Goal: Information Seeking & Learning: Learn about a topic

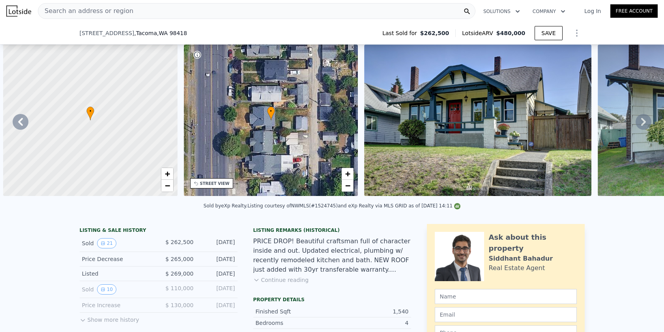
type input "$ 479,000"
type input "$ 162,085"
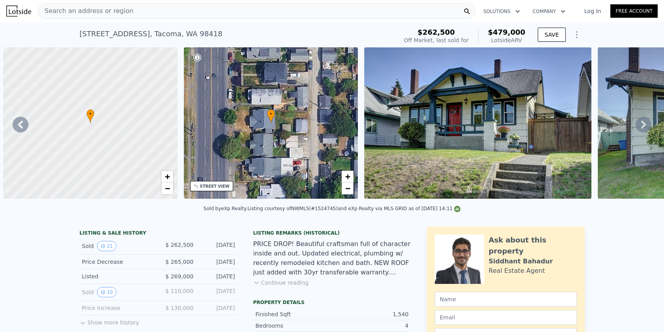
click at [134, 15] on div "Search an address or region" at bounding box center [256, 11] width 437 height 16
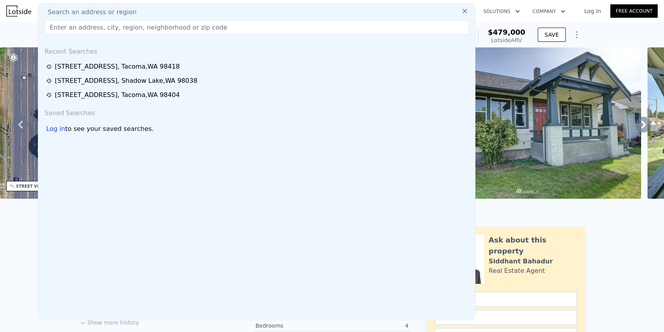
click at [110, 31] on input "text" at bounding box center [257, 27] width 424 height 14
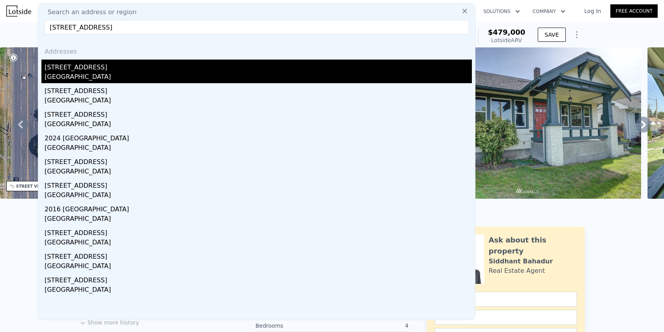
type input "[STREET_ADDRESS]"
click at [118, 65] on div "[STREET_ADDRESS]" at bounding box center [258, 66] width 427 height 13
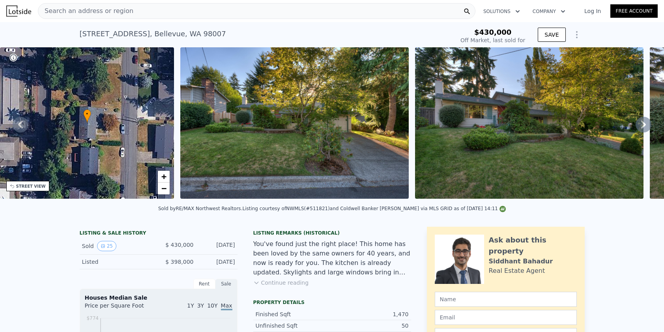
type input "-$ 466,688"
click at [165, 190] on span "−" at bounding box center [163, 188] width 5 height 10
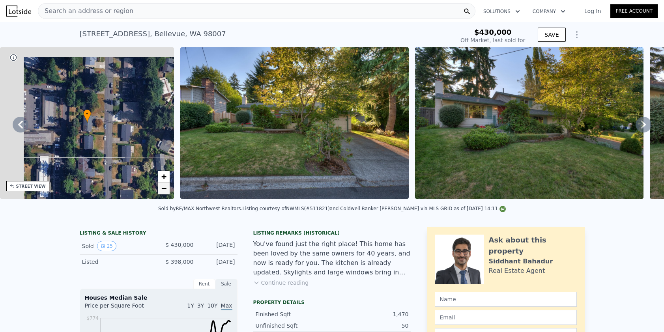
click at [165, 190] on span "−" at bounding box center [163, 188] width 5 height 10
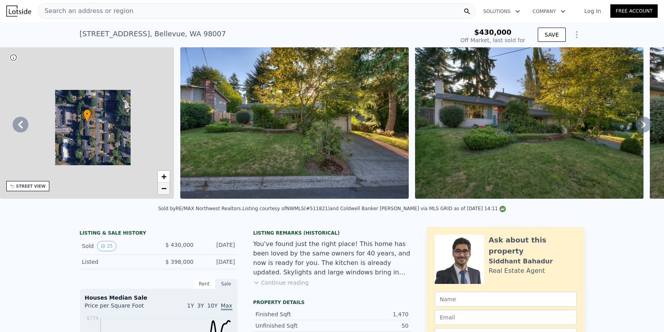
click at [165, 190] on span "−" at bounding box center [163, 188] width 5 height 10
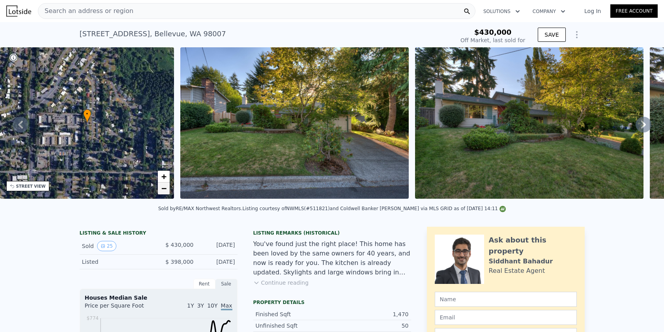
click at [165, 190] on span "−" at bounding box center [163, 188] width 5 height 10
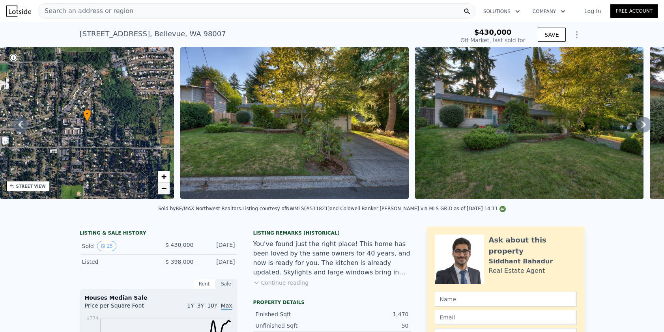
click at [165, 189] on span "−" at bounding box center [163, 188] width 5 height 10
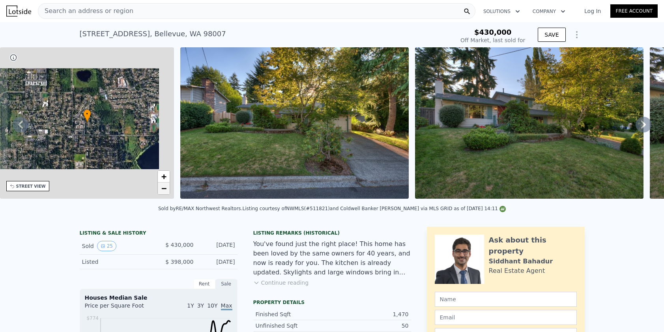
click at [165, 189] on span "−" at bounding box center [163, 188] width 5 height 10
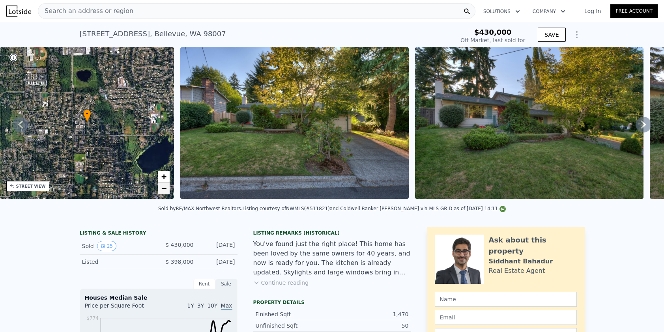
click at [165, 189] on span "−" at bounding box center [163, 188] width 5 height 10
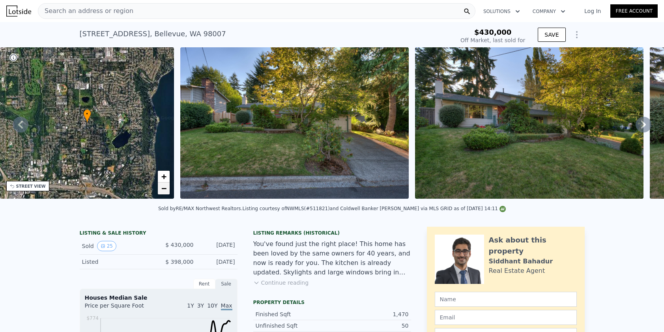
click at [165, 189] on span "−" at bounding box center [163, 188] width 5 height 10
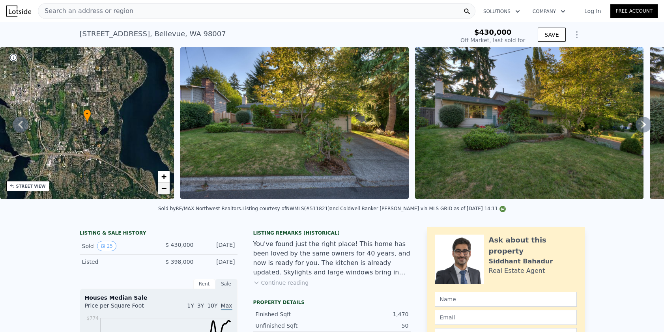
click at [164, 184] on span "−" at bounding box center [163, 188] width 5 height 10
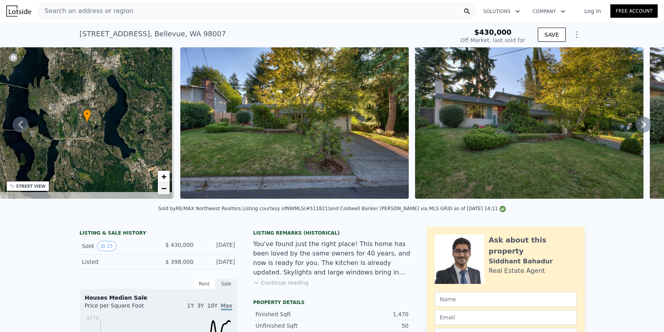
click at [164, 184] on span "−" at bounding box center [163, 188] width 5 height 10
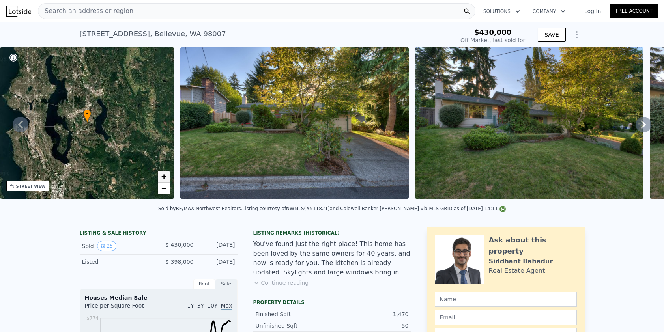
click at [165, 173] on span "+" at bounding box center [163, 177] width 5 height 10
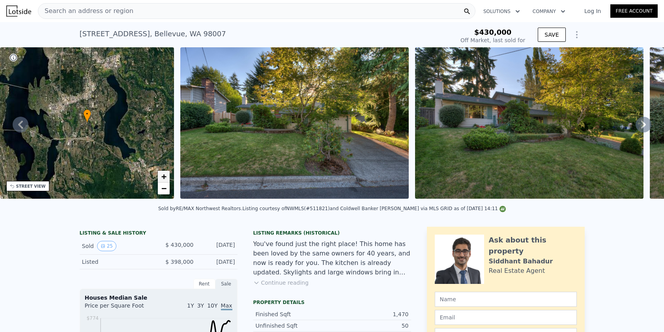
click at [165, 173] on span "+" at bounding box center [163, 177] width 5 height 10
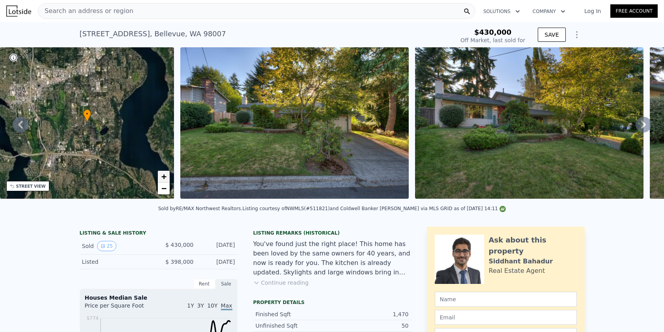
click at [165, 173] on span "+" at bounding box center [163, 177] width 5 height 10
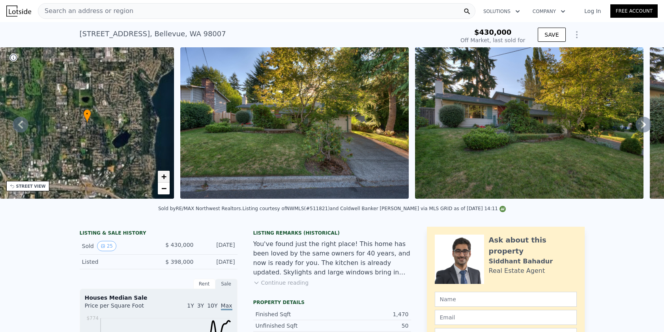
click at [165, 173] on span "+" at bounding box center [163, 177] width 5 height 10
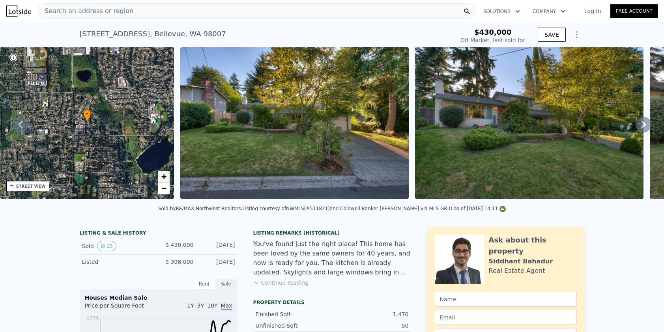
click at [165, 173] on span "+" at bounding box center [163, 177] width 5 height 10
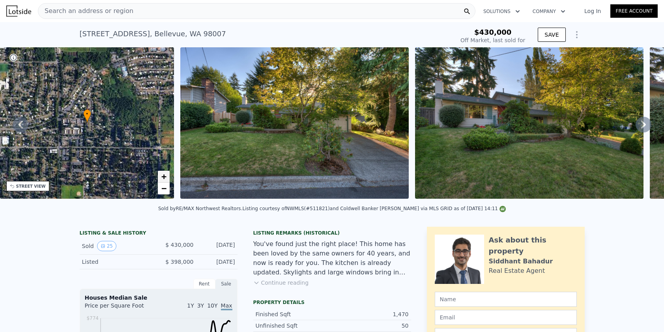
click at [165, 173] on span "+" at bounding box center [163, 177] width 5 height 10
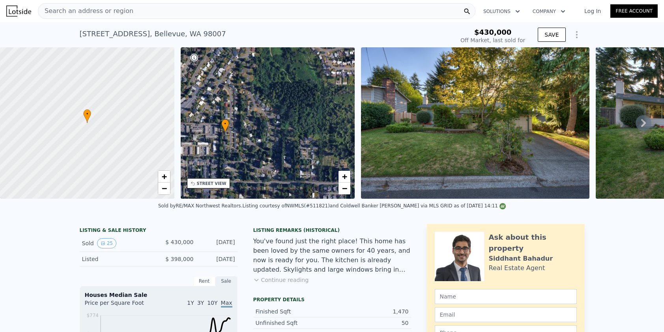
drag, startPoint x: 311, startPoint y: 139, endPoint x: 268, endPoint y: 149, distance: 44.1
click at [268, 149] on div "• + −" at bounding box center [268, 122] width 174 height 151
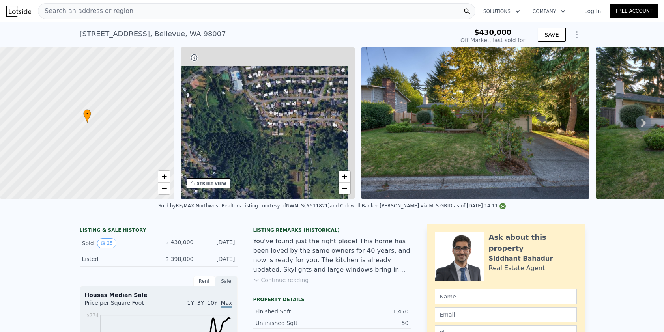
drag, startPoint x: 312, startPoint y: 132, endPoint x: 276, endPoint y: 160, distance: 45.7
click at [248, 180] on div "• + −" at bounding box center [268, 122] width 174 height 151
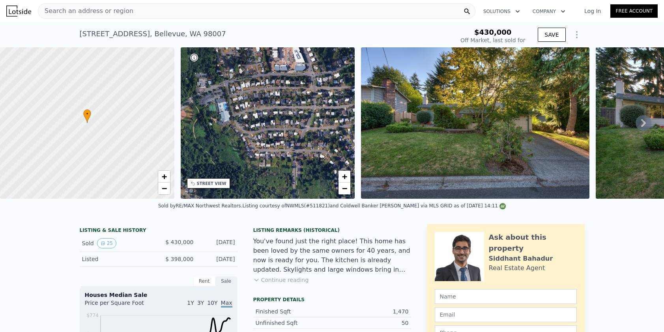
drag, startPoint x: 301, startPoint y: 147, endPoint x: 288, endPoint y: 175, distance: 30.2
click at [289, 177] on div "• + −" at bounding box center [268, 122] width 174 height 151
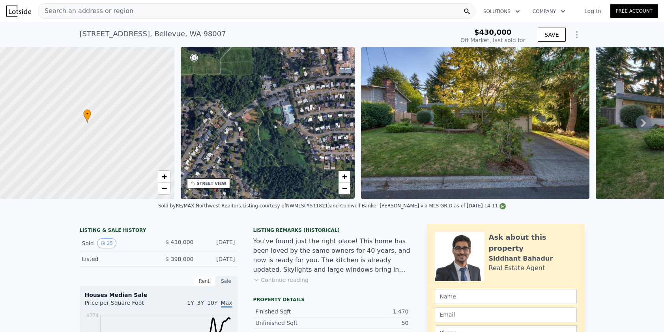
drag, startPoint x: 239, startPoint y: 134, endPoint x: 304, endPoint y: 142, distance: 64.8
click at [304, 142] on div "• + −" at bounding box center [268, 122] width 174 height 151
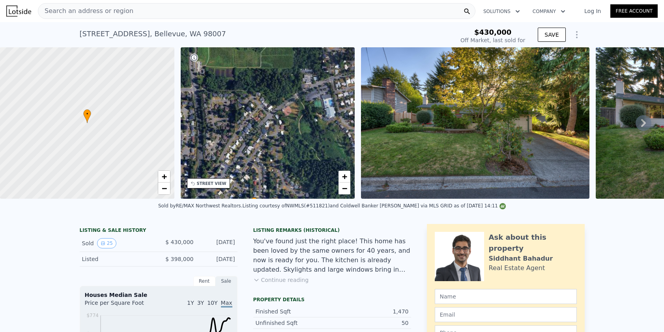
drag, startPoint x: 250, startPoint y: 138, endPoint x: 291, endPoint y: 132, distance: 41.2
click at [291, 132] on div "• + −" at bounding box center [268, 122] width 174 height 151
